Goal: Task Accomplishment & Management: Use online tool/utility

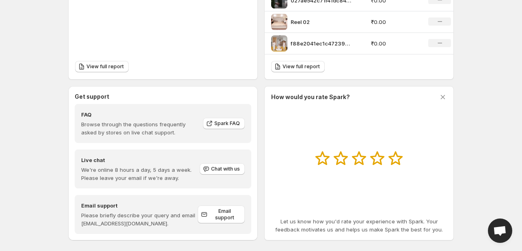
scroll to position [365, 0]
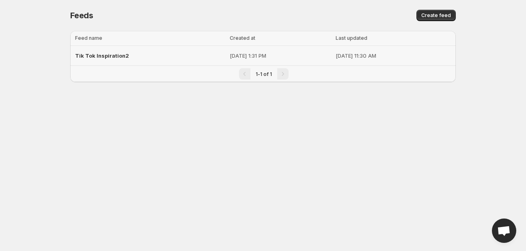
click at [335, 54] on p "[DATE] 11:30 AM" at bounding box center [392, 56] width 115 height 8
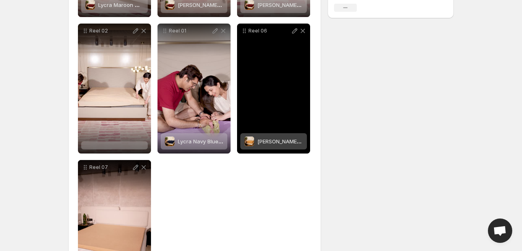
scroll to position [243, 0]
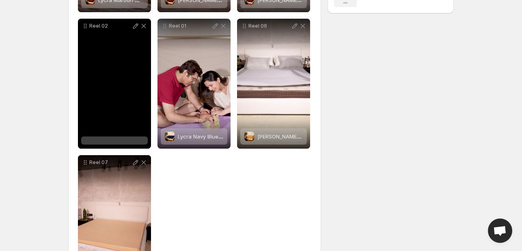
click at [116, 136] on div "Reel 02" at bounding box center [114, 84] width 73 height 130
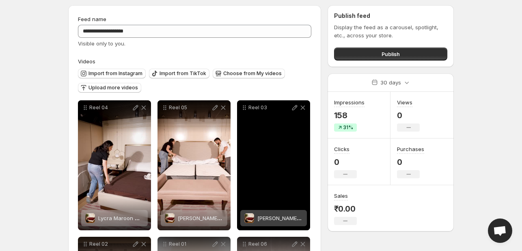
scroll to position [203, 0]
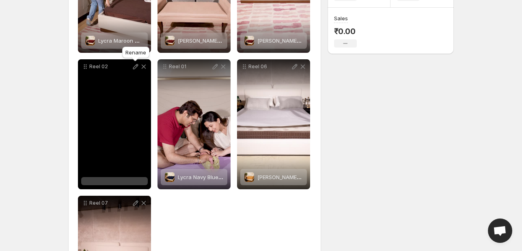
click at [138, 66] on icon at bounding box center [135, 66] width 8 height 8
click at [118, 182] on div at bounding box center [114, 181] width 67 height 8
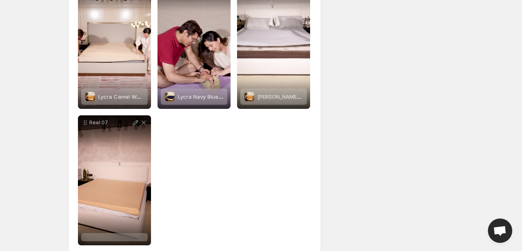
scroll to position [297, 0]
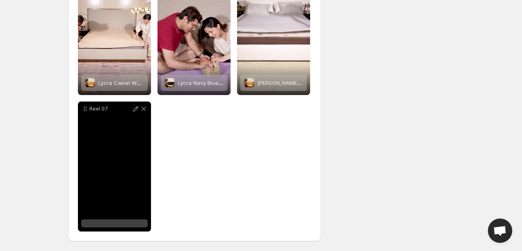
click at [113, 225] on div at bounding box center [114, 223] width 67 height 8
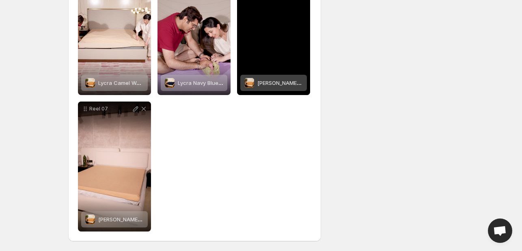
click at [278, 80] on span "[PERSON_NAME] Camel Waterproof Mattress Protector" at bounding box center [326, 83] width 138 height 6
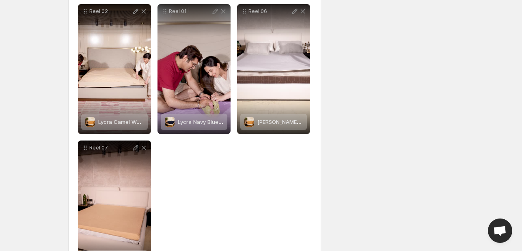
scroll to position [257, 0]
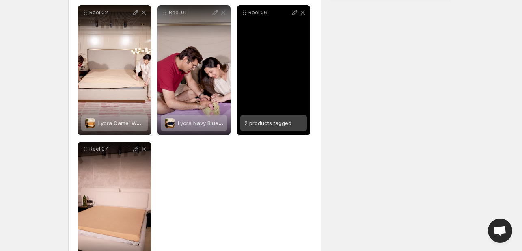
click at [265, 122] on span "2 products tagged" at bounding box center [267, 123] width 47 height 6
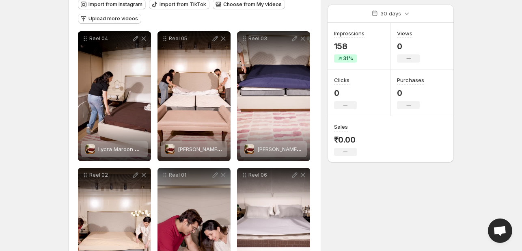
scroll to position [0, 0]
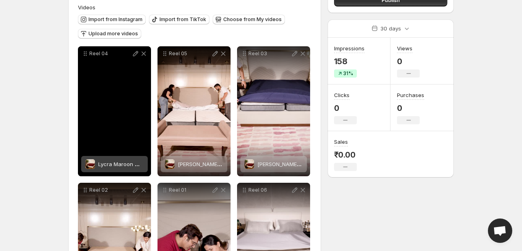
scroll to position [122, 0]
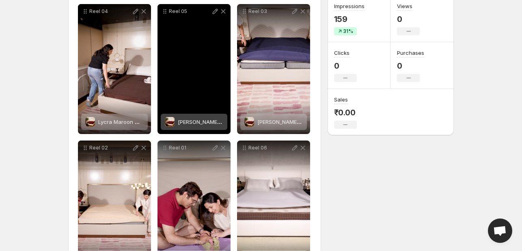
click at [193, 123] on span "[PERSON_NAME] Elastic Maroon Waterproof Mattress Protector" at bounding box center [257, 121] width 159 height 6
click at [201, 120] on span "[PERSON_NAME] Elastic Maroon Waterproof Mattress Protector" at bounding box center [257, 121] width 159 height 6
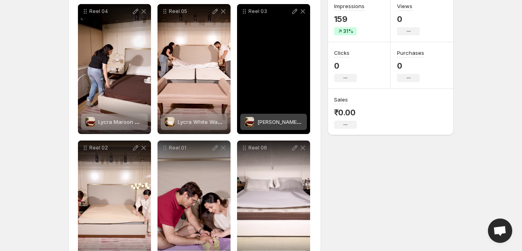
click at [269, 122] on span "[PERSON_NAME] Waterproof Mattress Protector" at bounding box center [317, 121] width 120 height 6
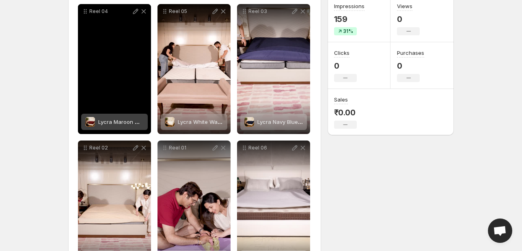
click at [118, 123] on span "Lycra Maroon Waterproof Mattress Protector" at bounding box center [155, 121] width 114 height 6
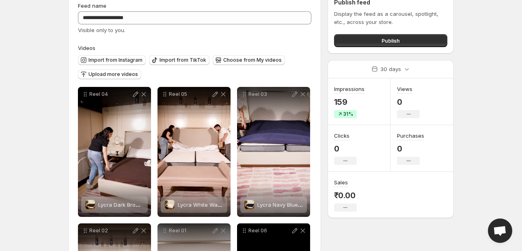
scroll to position [13, 0]
